Goal: Information Seeking & Learning: Learn about a topic

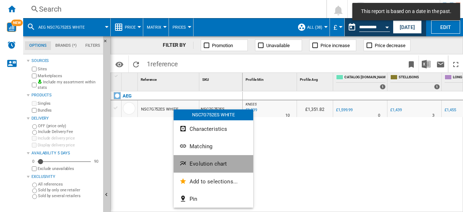
click at [197, 160] on span "Evolution chart" at bounding box center [208, 163] width 37 height 7
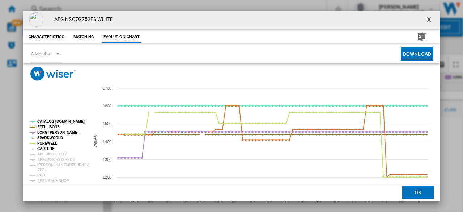
click at [37, 150] on tspan "CARTERS" at bounding box center [45, 148] width 17 height 4
click at [41, 153] on tspan "APPLIANCE CITY" at bounding box center [52, 154] width 30 height 4
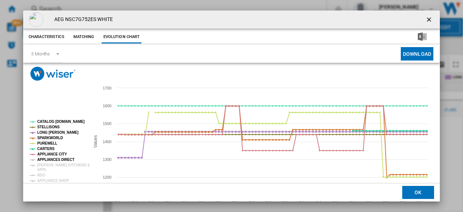
click at [42, 158] on tspan "APPLIANCES DIRECT" at bounding box center [55, 159] width 37 height 4
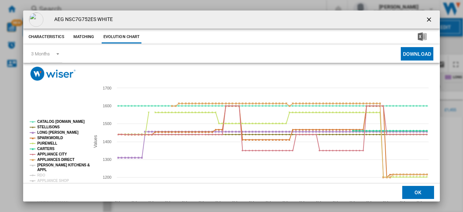
click at [43, 165] on tspan "[PERSON_NAME] KITCHENS &" at bounding box center [63, 165] width 52 height 4
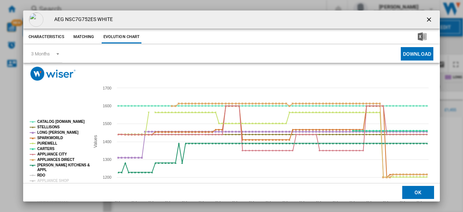
click at [43, 175] on tspan "RDO" at bounding box center [41, 175] width 8 height 4
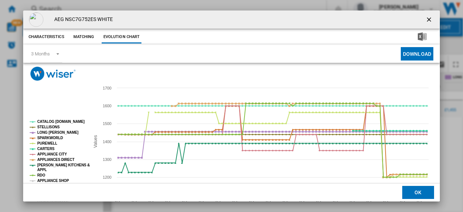
click at [44, 179] on tspan "APPLIANCE SHOP" at bounding box center [53, 180] width 32 height 4
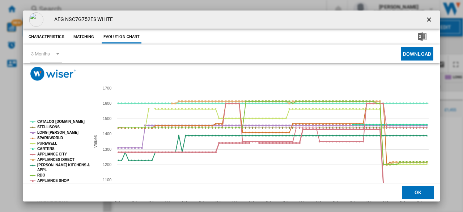
scroll to position [36, 0]
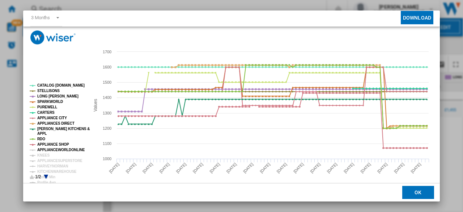
click at [47, 148] on tspan "APPLIANCEWORLDONLINE" at bounding box center [61, 150] width 48 height 4
click at [43, 156] on tspan "KNEES" at bounding box center [43, 155] width 12 height 4
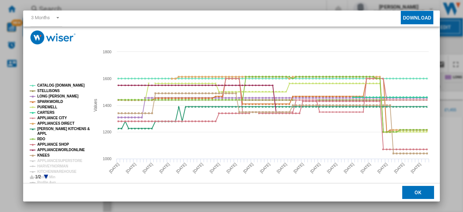
click at [45, 158] on tspan "APPLIANCESUPERSTORE" at bounding box center [59, 160] width 45 height 4
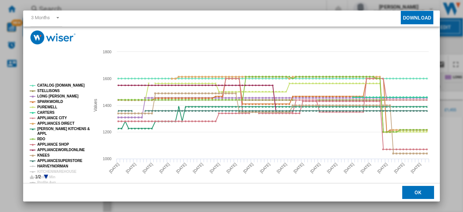
click at [46, 164] on tspan "HARVEYNORMAN" at bounding box center [52, 166] width 31 height 4
click at [47, 170] on tspan "KITCHENWAREHOUSE" at bounding box center [56, 171] width 39 height 4
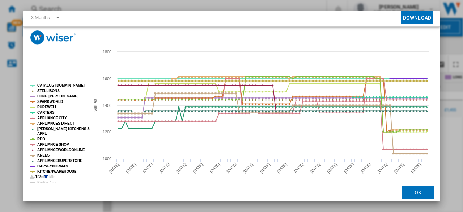
click at [46, 176] on icon "Product popup" at bounding box center [46, 176] width 4 height 4
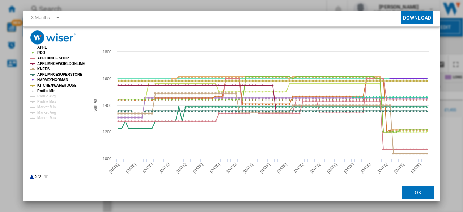
click at [44, 92] on tspan "Profile Min" at bounding box center [46, 91] width 18 height 4
